Goal: Information Seeking & Learning: Check status

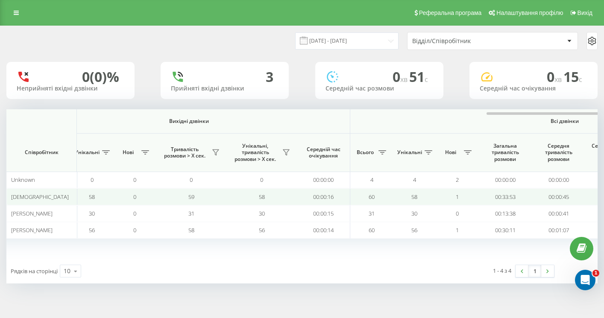
scroll to position [0, 601]
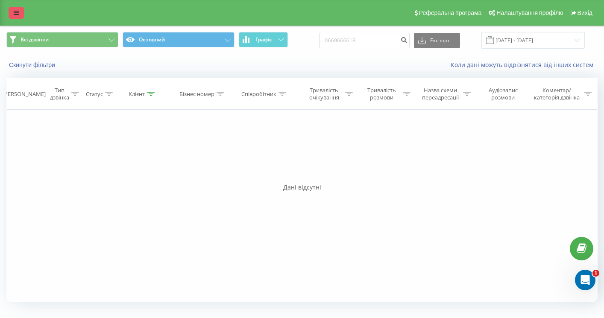
click at [15, 16] on link at bounding box center [16, 13] width 15 height 12
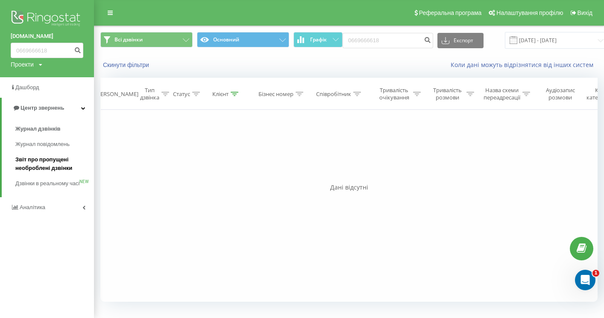
click at [38, 162] on span "Звіт про пропущені необроблені дзвінки" at bounding box center [52, 164] width 74 height 17
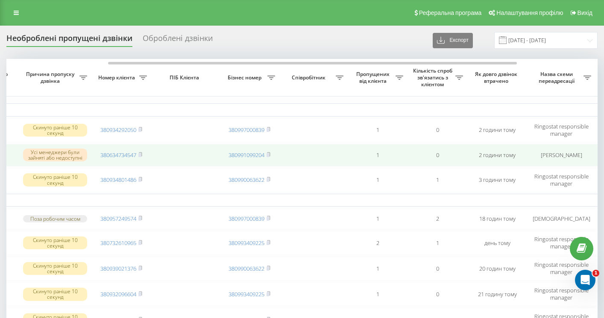
scroll to position [0, 149]
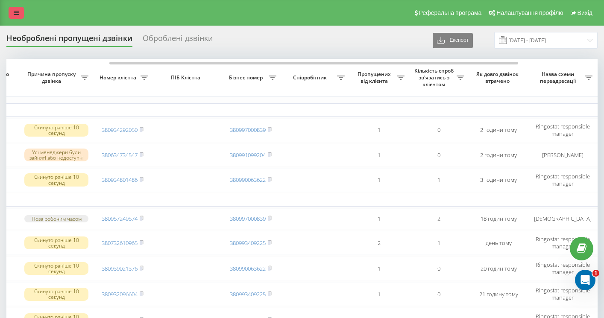
click at [18, 12] on icon at bounding box center [16, 13] width 5 height 6
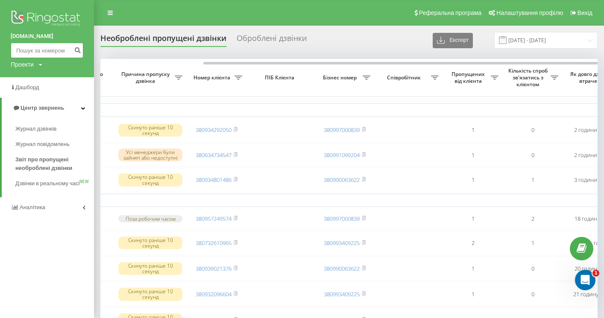
click at [29, 52] on input at bounding box center [47, 50] width 73 height 15
paste input "0955435242"
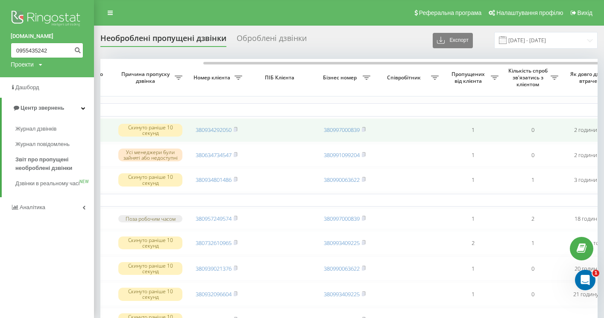
type input "0955435242"
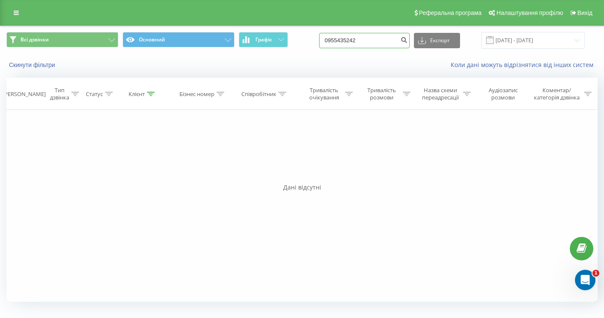
click at [400, 40] on input "0955435242" at bounding box center [364, 40] width 91 height 15
paste input "0932373336"
type input "0932373336"
click at [408, 41] on icon "submit" at bounding box center [403, 38] width 7 height 5
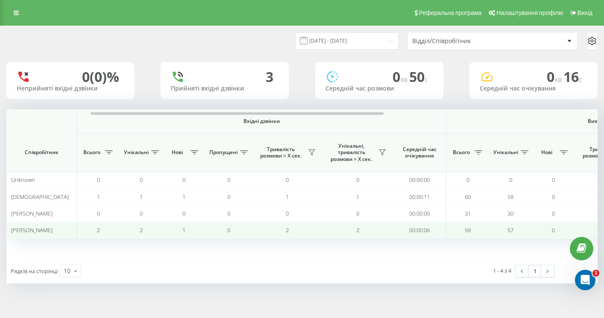
scroll to position [0, 601]
